Goal: Transaction & Acquisition: Download file/media

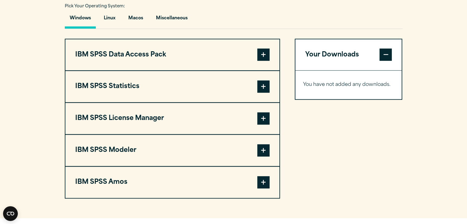
scroll to position [450, 0]
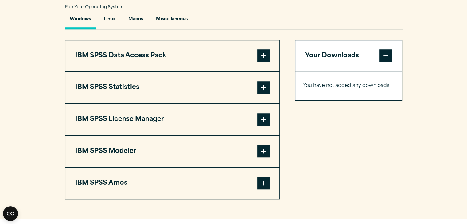
click at [268, 94] on span at bounding box center [264, 87] width 12 height 12
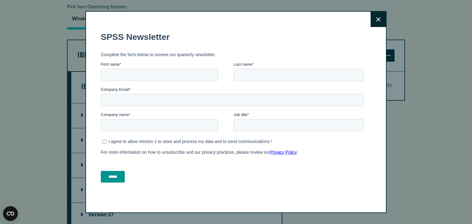
click at [371, 20] on button "Close" at bounding box center [378, 19] width 15 height 15
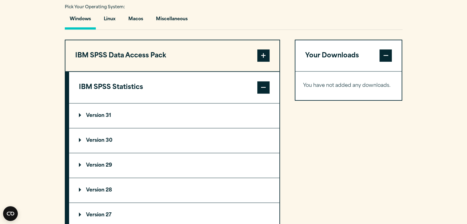
click at [256, 118] on summary "Version 31" at bounding box center [174, 116] width 210 height 25
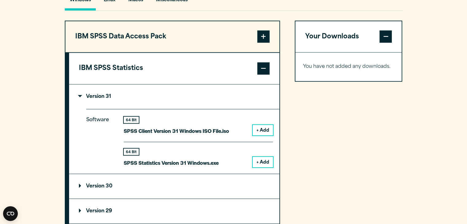
scroll to position [471, 0]
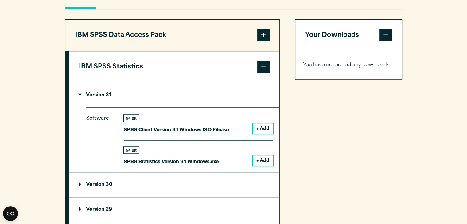
click at [258, 166] on button "+ Add" at bounding box center [263, 160] width 20 height 10
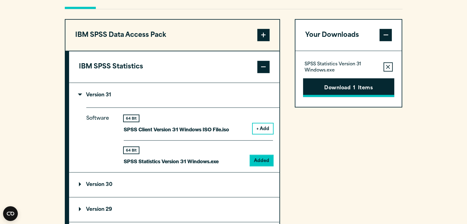
click at [368, 97] on button "Download 1 Items" at bounding box center [348, 87] width 91 height 19
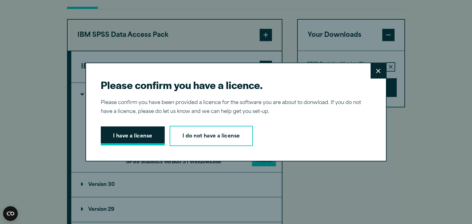
click at [129, 129] on button "I have a license" at bounding box center [133, 136] width 64 height 19
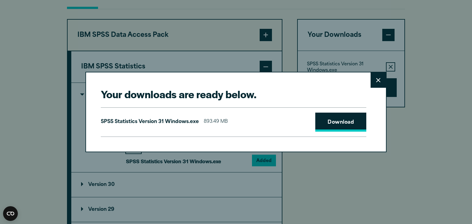
click at [329, 120] on link "Download" at bounding box center [340, 122] width 51 height 19
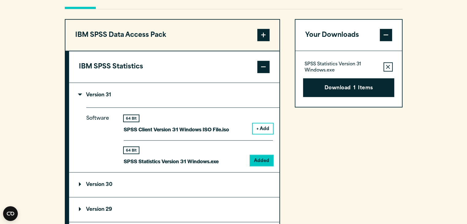
click at [426, 162] on div "Close" at bounding box center [233, 112] width 467 height 224
click at [348, 74] on p "SPSS Statistics Version 31 Windows.exe" at bounding box center [342, 67] width 74 height 12
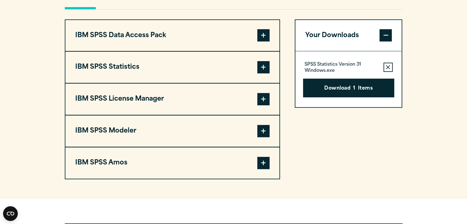
scroll to position [471, 0]
